Goal: Communication & Community: Share content

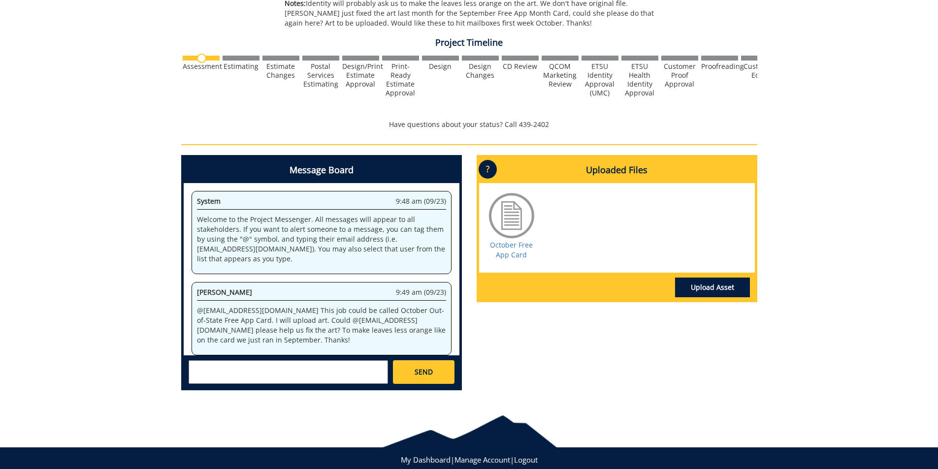
scroll to position [33122, 0]
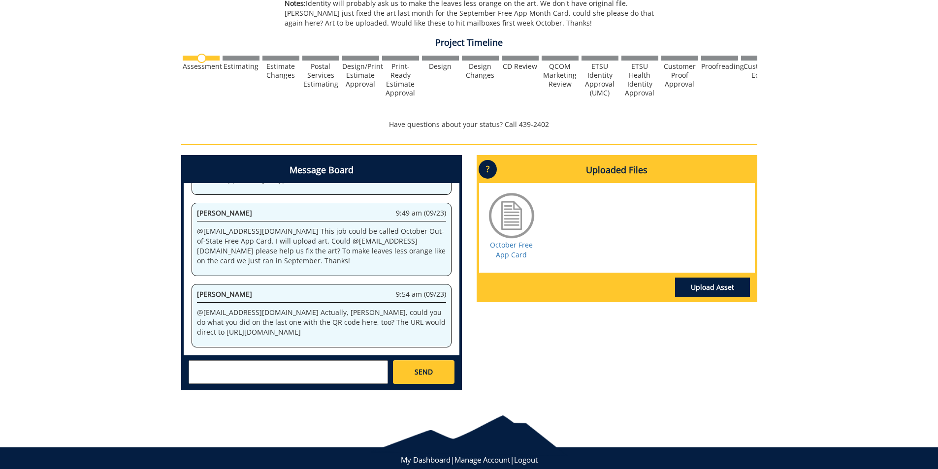
click at [349, 374] on textarea at bounding box center [288, 372] width 199 height 24
type textarea "@"
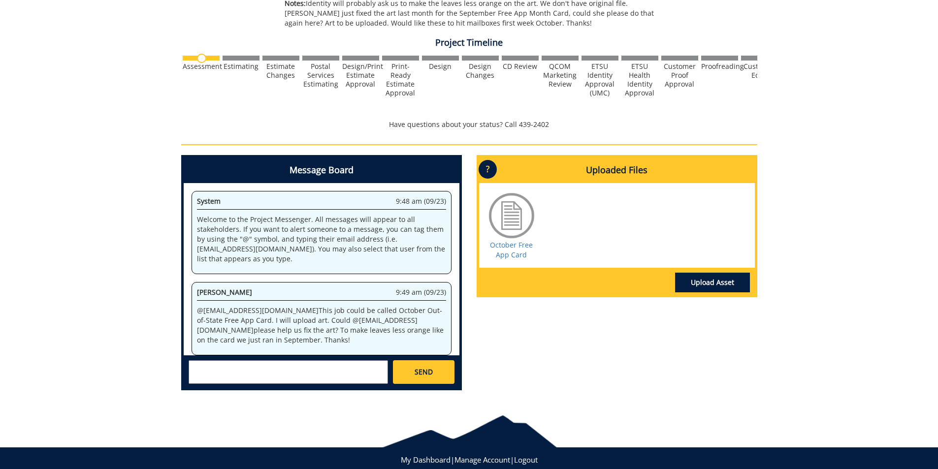
scroll to position [79, 0]
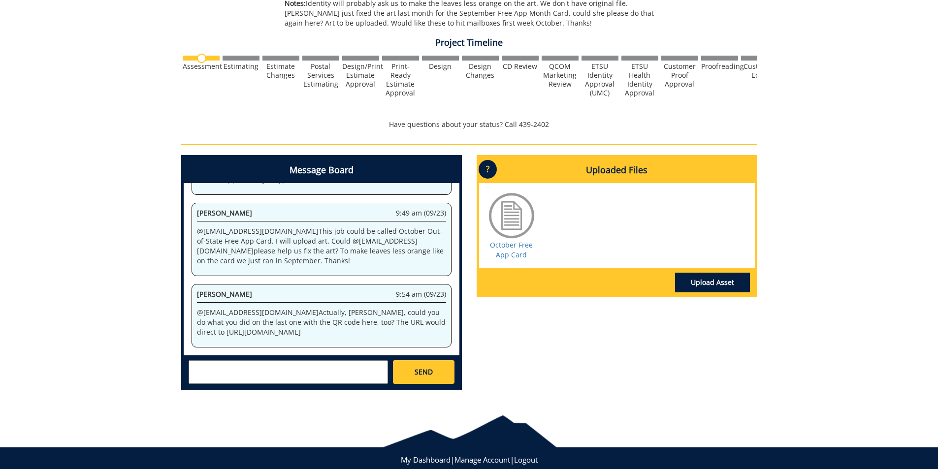
click at [319, 373] on textarea at bounding box center [288, 372] width 199 height 24
type textarea "@conleyga@etsu.edu Mailing list will be about 26,500"
click at [423, 370] on span "SEND" at bounding box center [424, 372] width 18 height 10
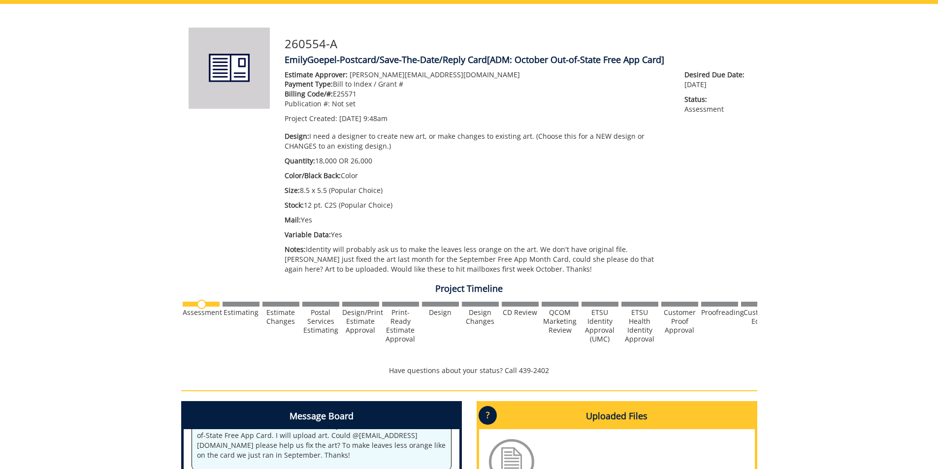
scroll to position [13129, 0]
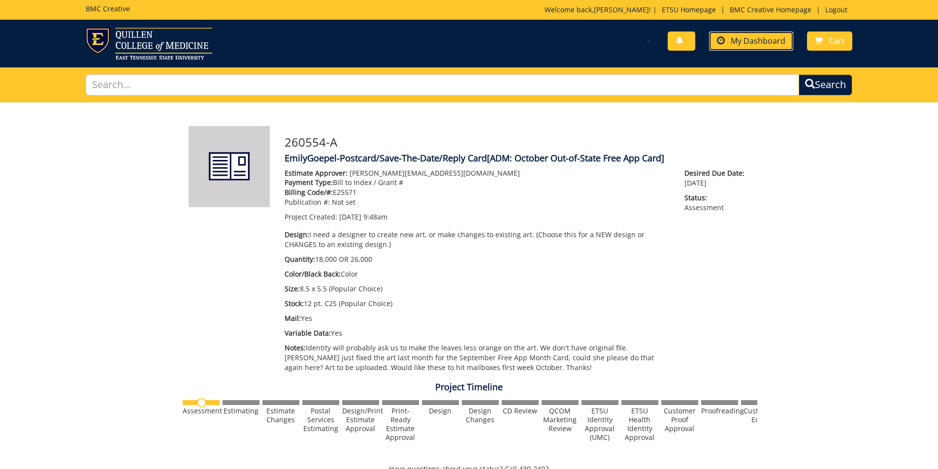
click at [774, 42] on span "My Dashboard" at bounding box center [758, 40] width 55 height 11
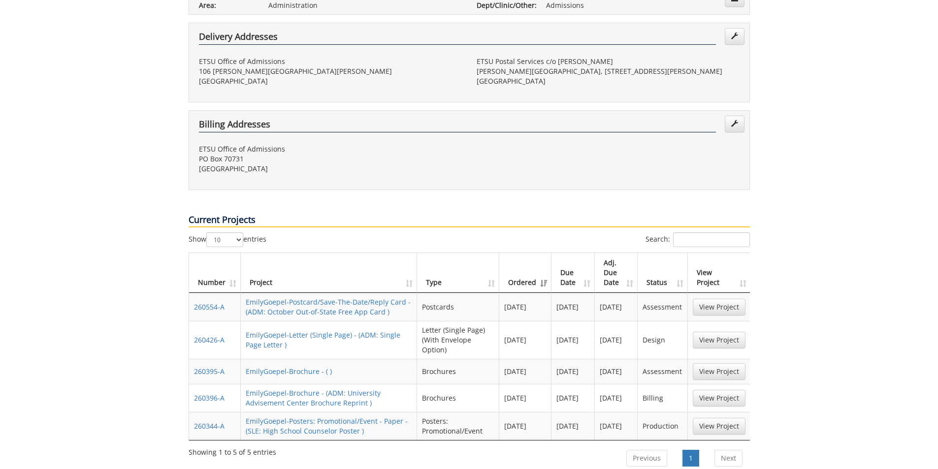
scroll to position [246, 0]
